Goal: Transaction & Acquisition: Book appointment/travel/reservation

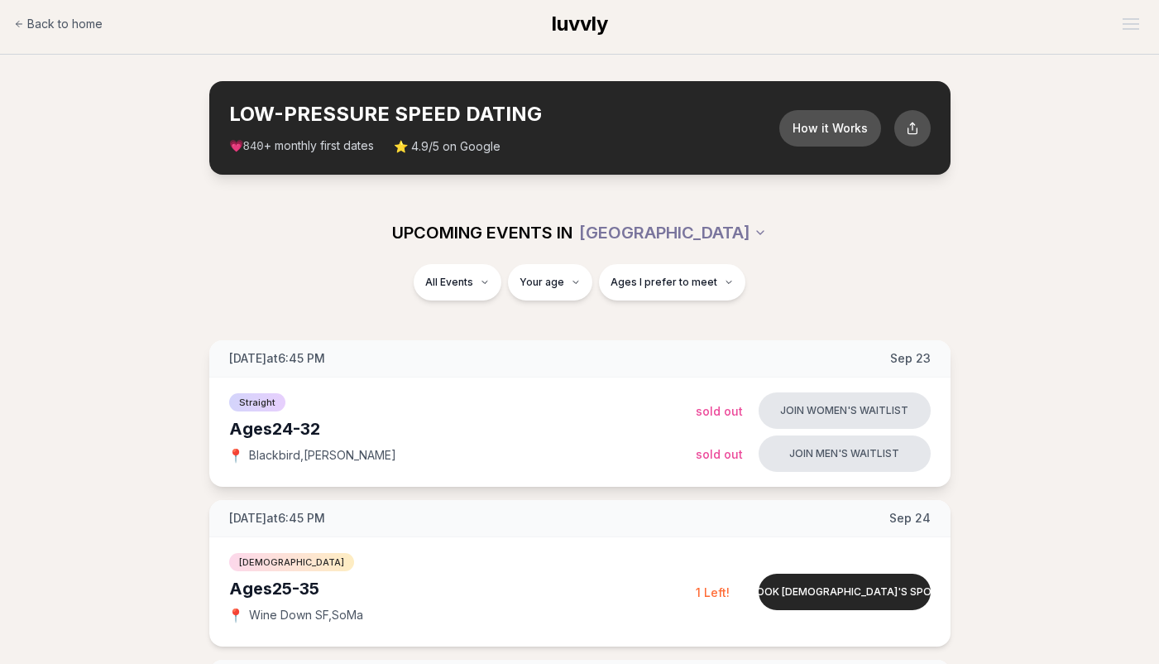
scroll to position [381, 0]
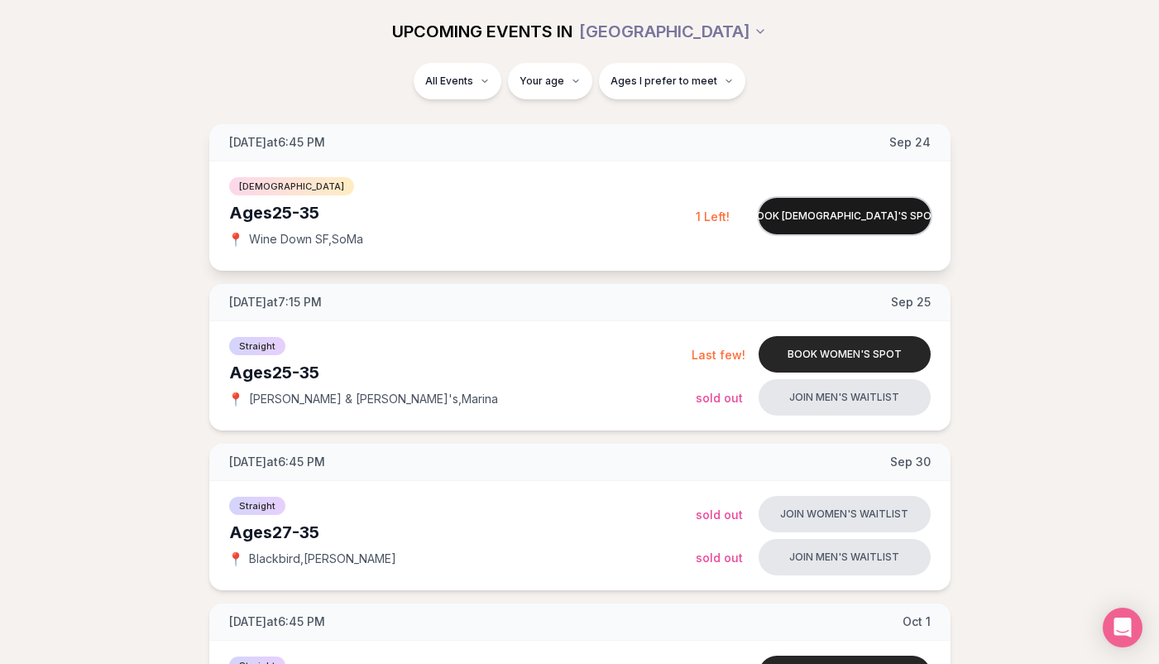
click at [804, 222] on button "Book [DEMOGRAPHIC_DATA]'s spot" at bounding box center [845, 216] width 172 height 36
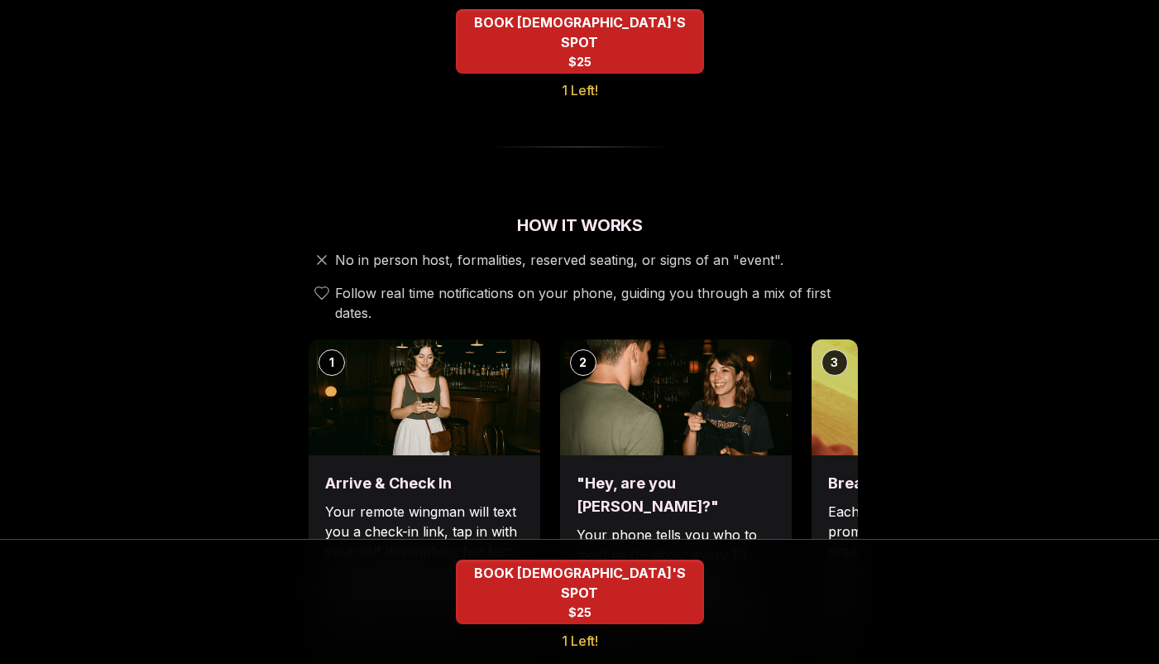
scroll to position [549, 0]
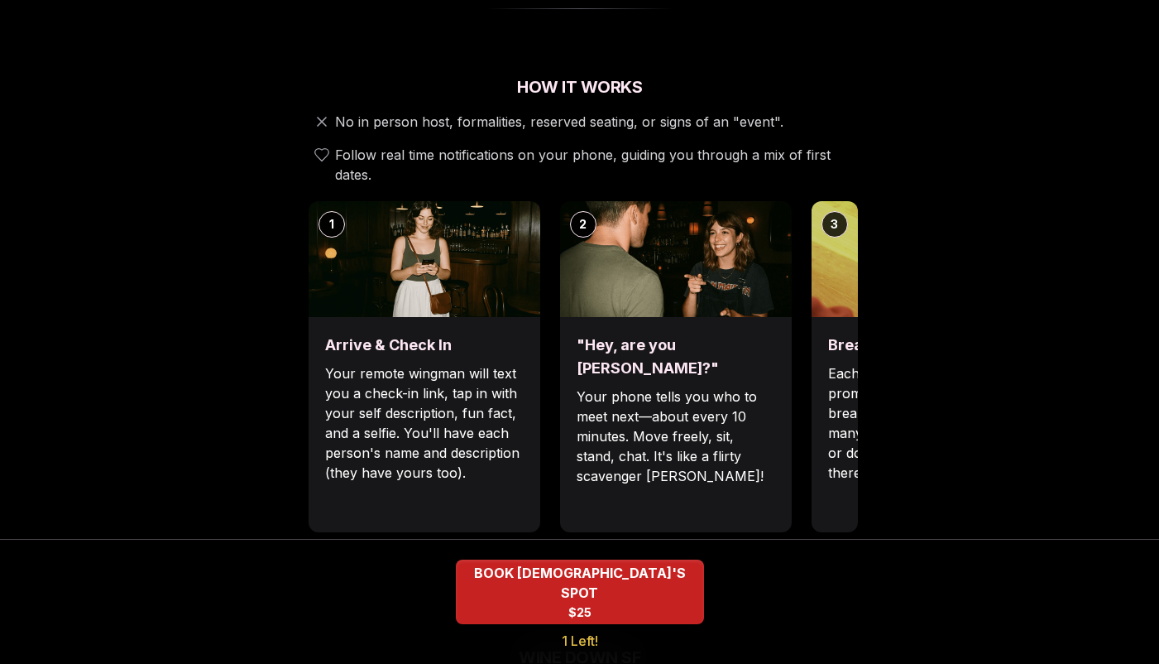
click at [808, 367] on div "1 Arrive & Check In Your remote wingman will text you a check-in link, tap in w…" at bounding box center [580, 366] width 556 height 331
click at [818, 366] on div "Break the ice with prompts Each date will have new convo prompts on screen to h…" at bounding box center [928, 424] width 232 height 215
click at [378, 246] on img at bounding box center [425, 258] width 232 height 116
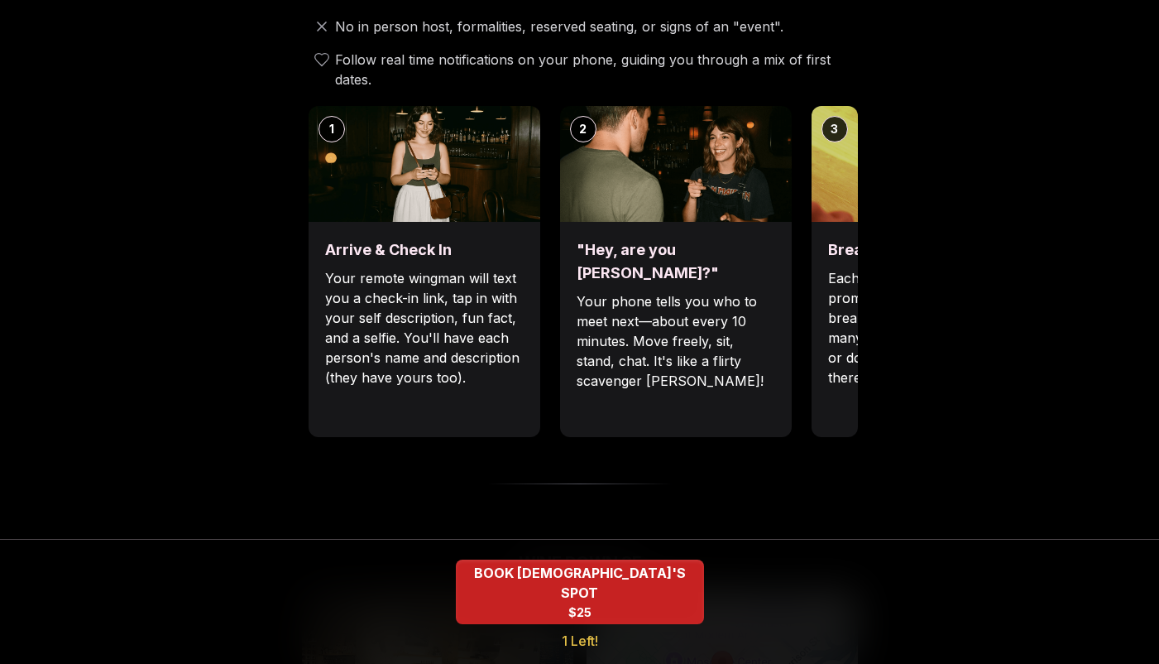
scroll to position [666, 0]
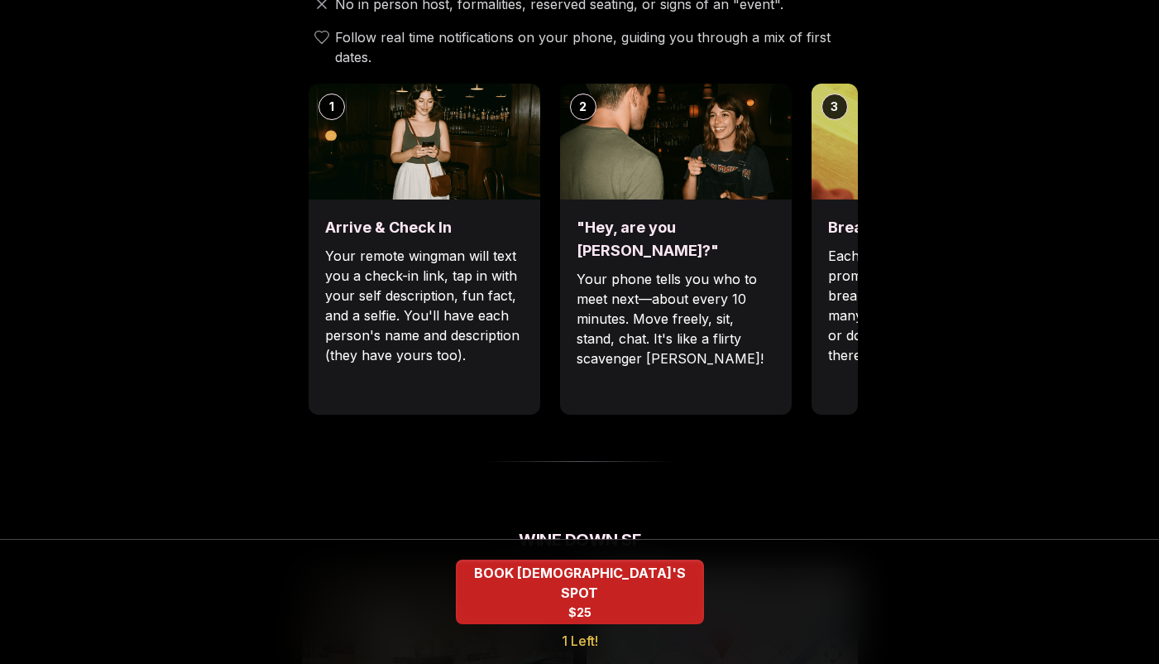
click at [834, 199] on div "Break the ice with prompts Each date will have new convo prompts on screen to h…" at bounding box center [928, 306] width 232 height 215
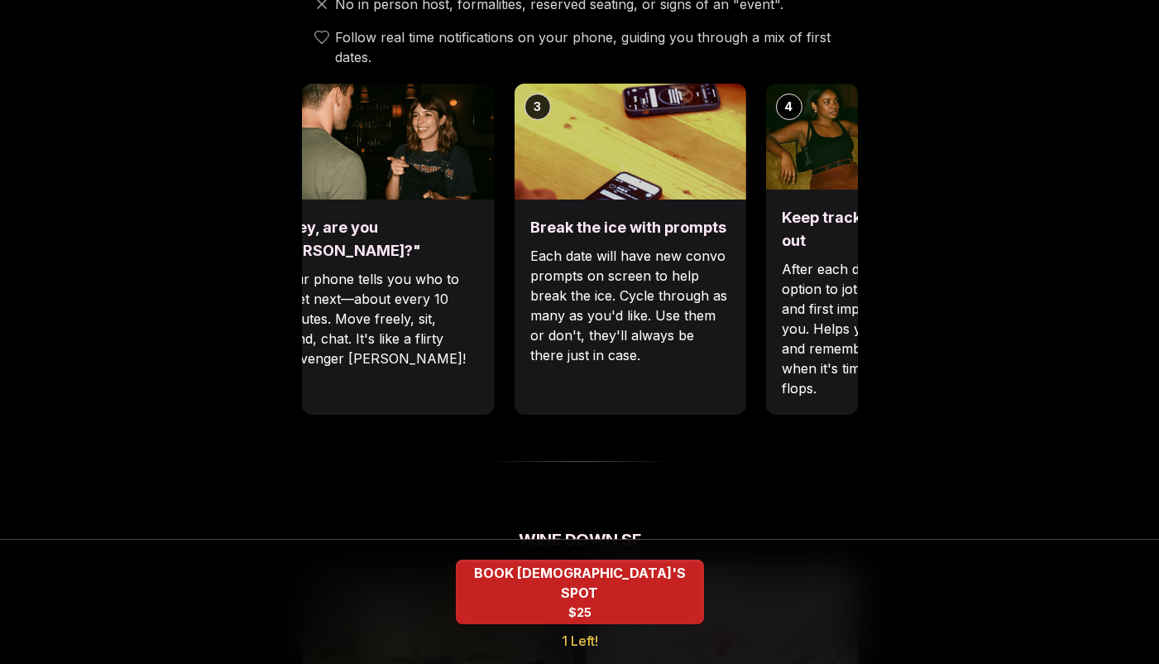
click at [525, 242] on div "Break the ice with prompts Each date will have new convo prompts on screen to h…" at bounding box center [630, 306] width 232 height 215
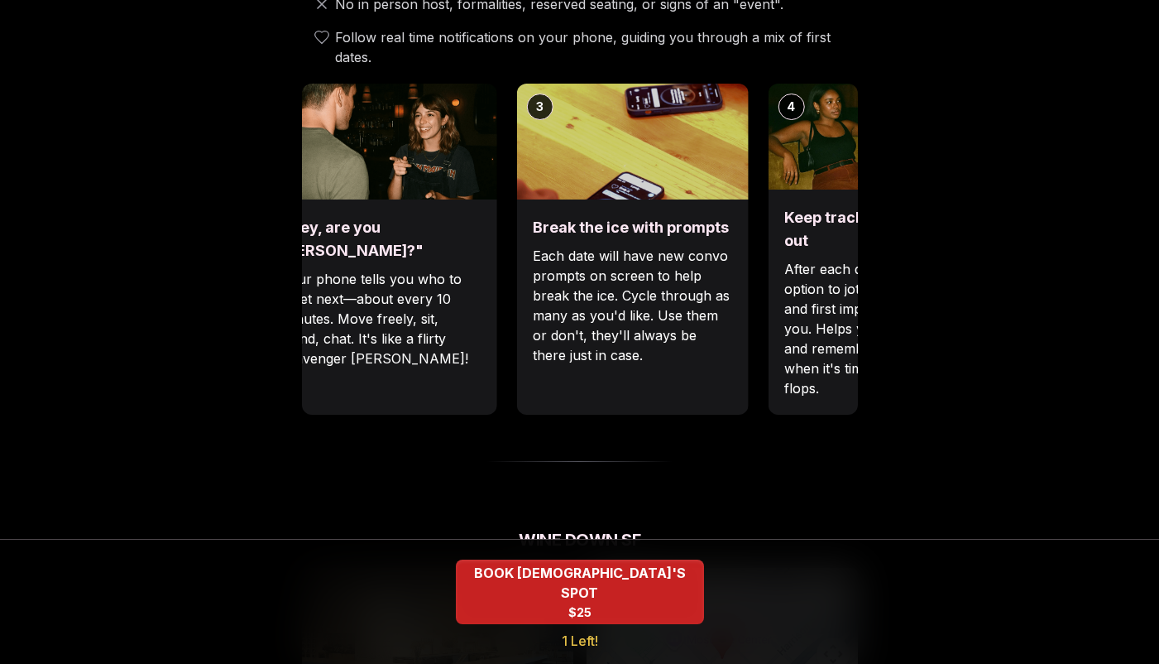
click at [669, 276] on p "Each date will have new convo prompts on screen to help break the ice. Cycle th…" at bounding box center [632, 305] width 199 height 119
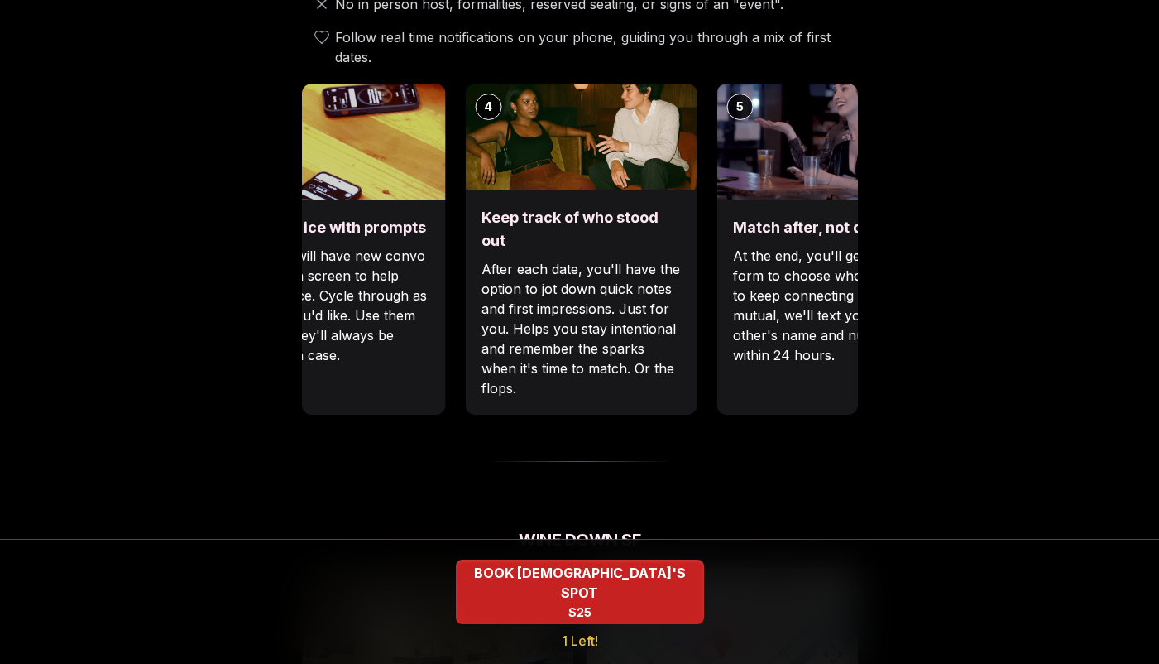
click at [482, 289] on p "After each date, you'll have the option to jot down quick notes and first impre…" at bounding box center [581, 328] width 199 height 139
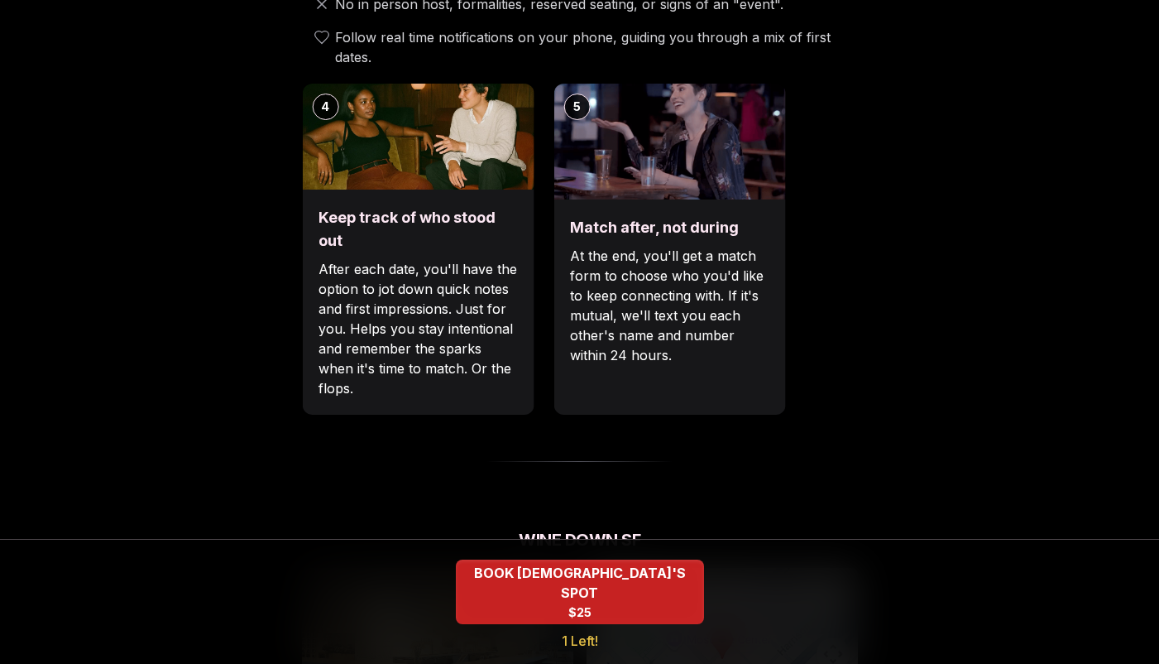
click at [388, 298] on div "Keep track of who stood out After each date, you'll have the option to jot down…" at bounding box center [418, 301] width 232 height 225
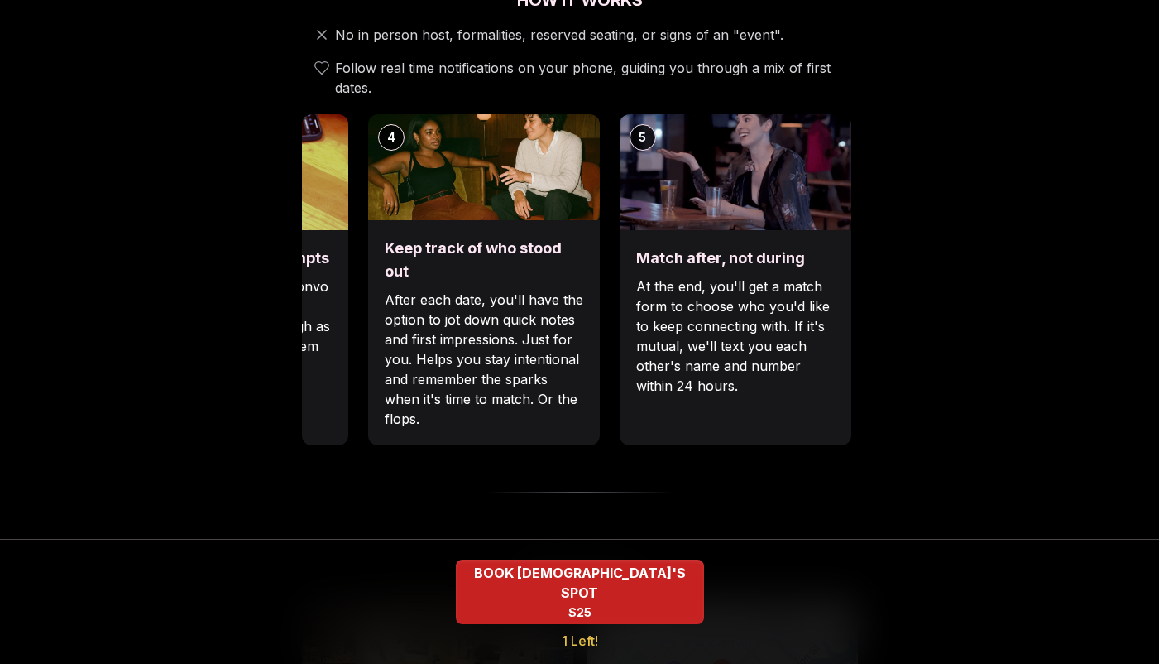
scroll to position [626, 0]
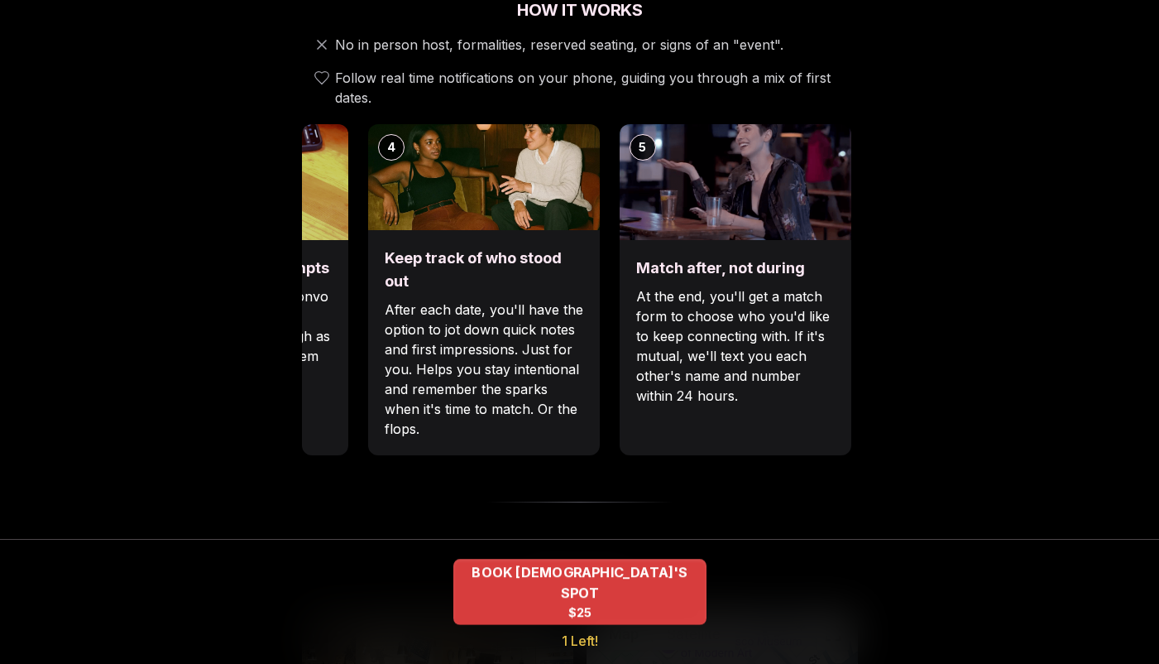
click at [565, 607] on div "BOOK [DEMOGRAPHIC_DATA]'S SPOT $25" at bounding box center [579, 592] width 253 height 66
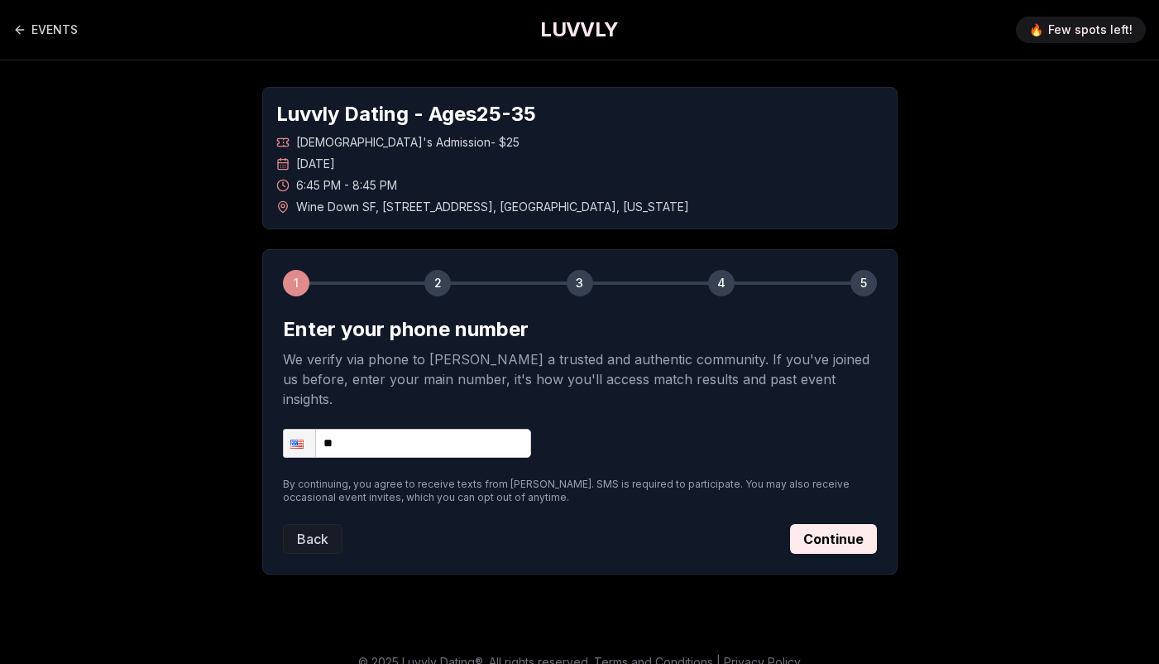
click at [452, 429] on input "**" at bounding box center [407, 443] width 248 height 29
type input "**********"
click at [828, 532] on button "Continue" at bounding box center [833, 539] width 87 height 30
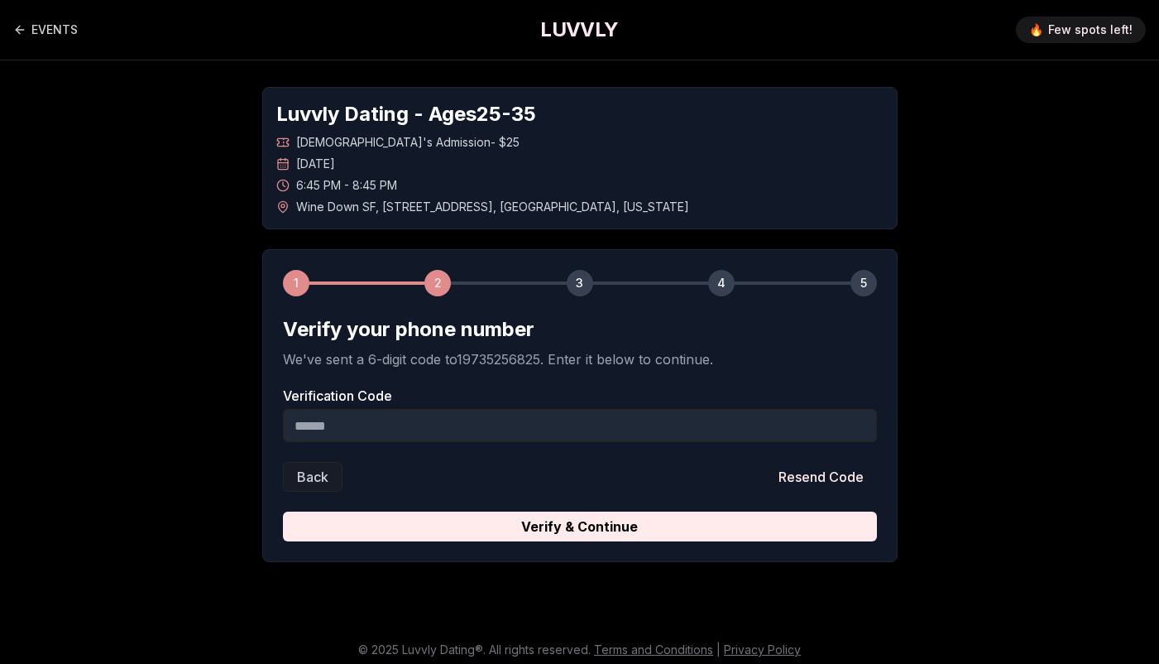
click at [526, 420] on input "Verification Code" at bounding box center [580, 425] width 594 height 33
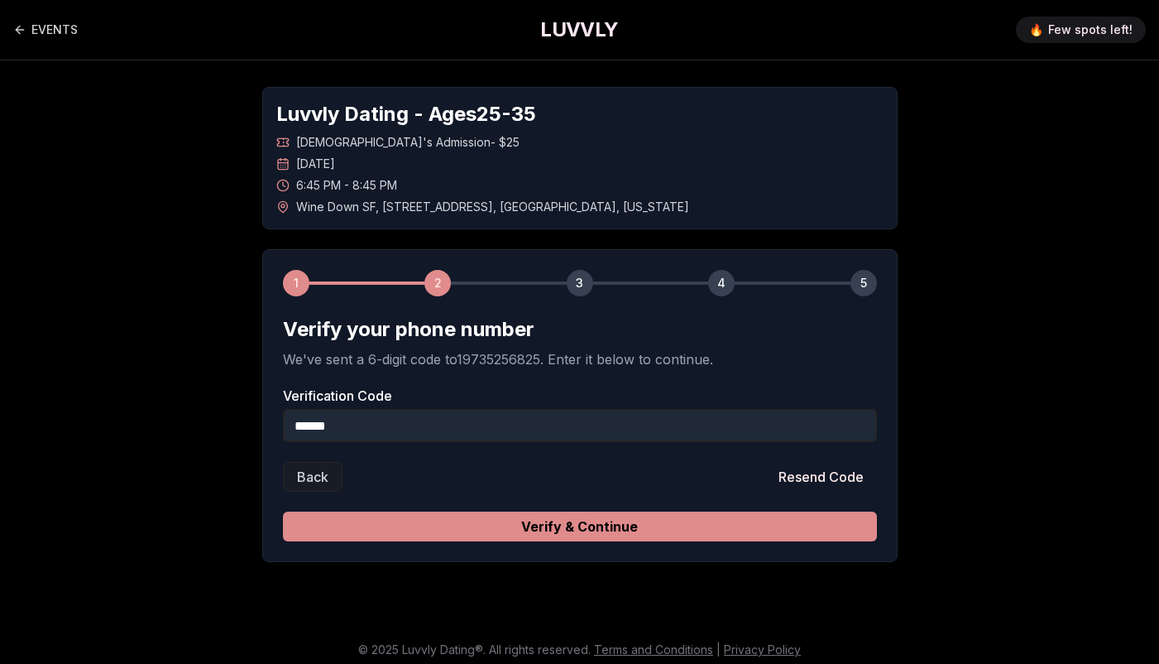
type input "******"
click at [536, 534] on button "Verify & Continue" at bounding box center [580, 526] width 594 height 30
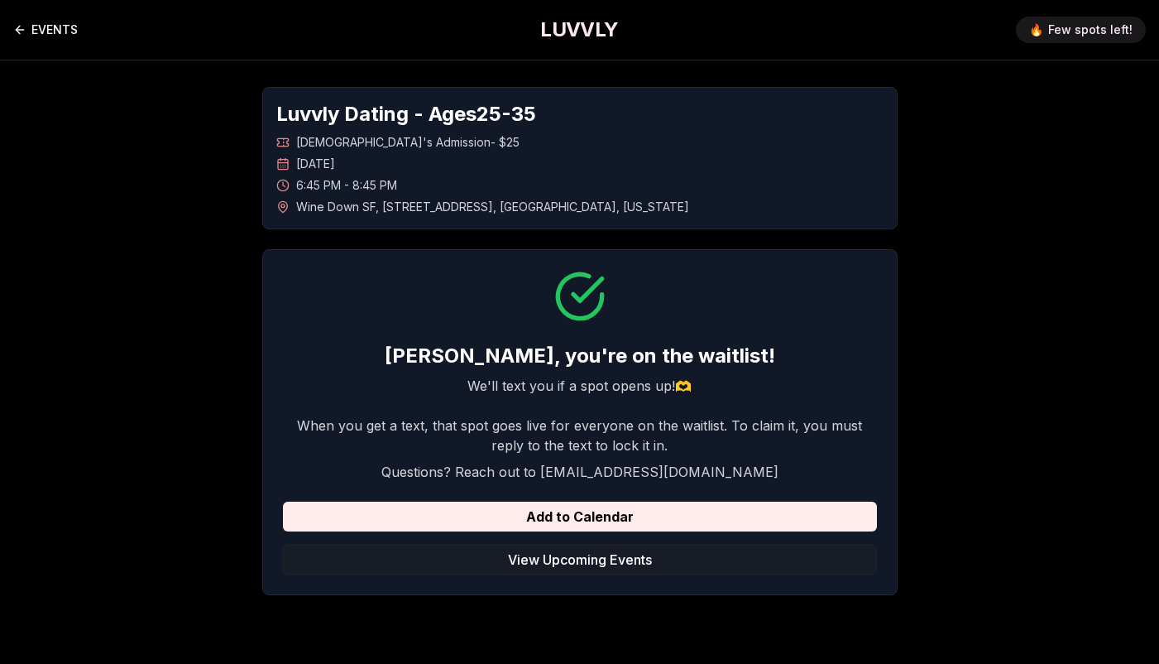
click at [39, 35] on link "EVENTS" at bounding box center [45, 29] width 65 height 33
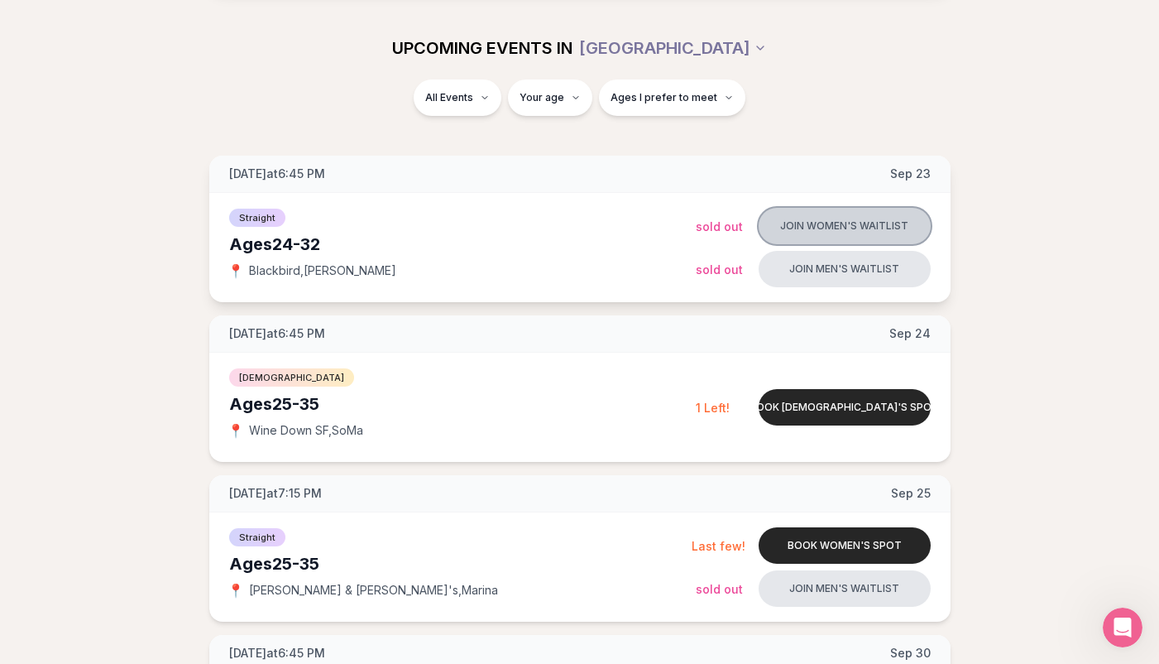
scroll to position [192, 0]
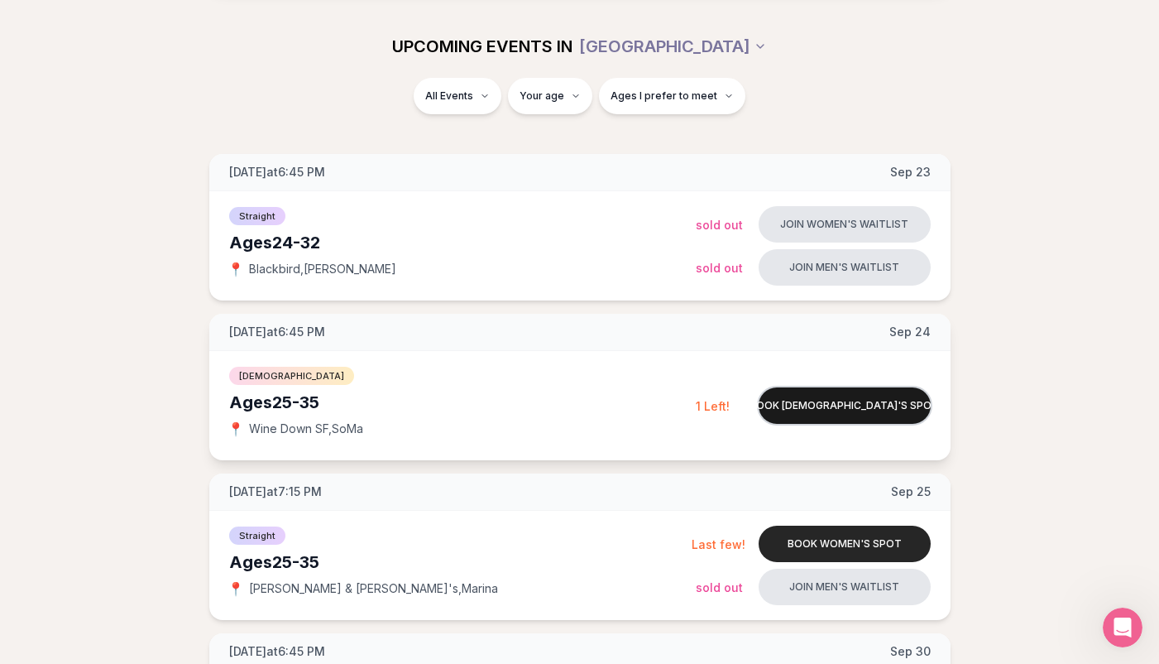
click at [857, 411] on button "Book [DEMOGRAPHIC_DATA]'s spot" at bounding box center [845, 405] width 172 height 36
